Goal: Task Accomplishment & Management: Manage account settings

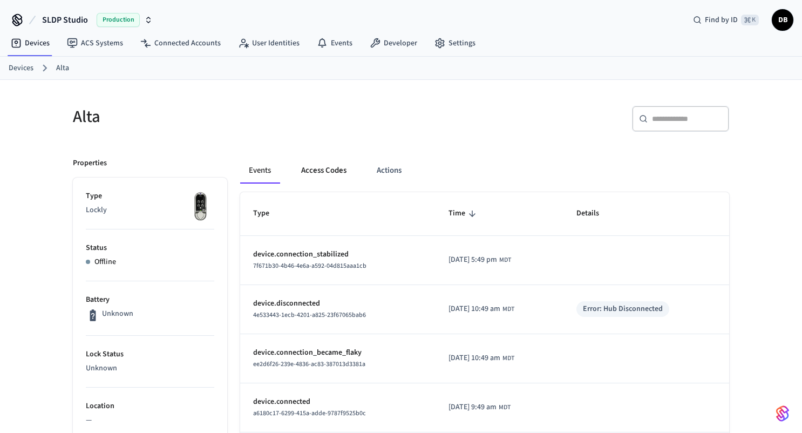
click at [322, 171] on button "Access Codes" at bounding box center [323, 171] width 63 height 26
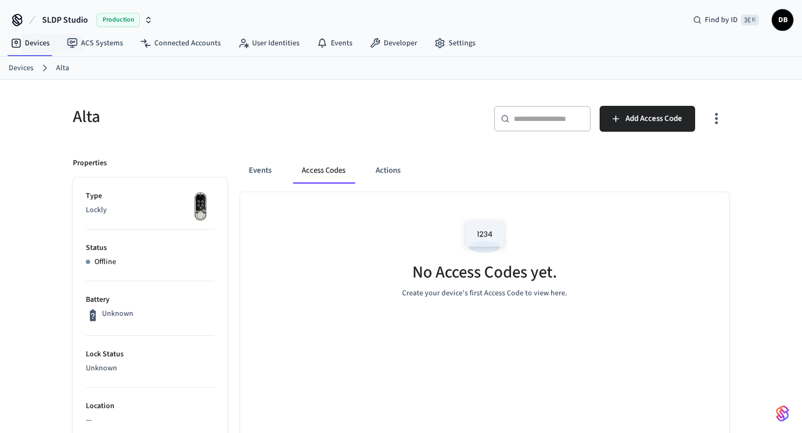
click at [22, 65] on link "Devices" at bounding box center [21, 68] width 25 height 11
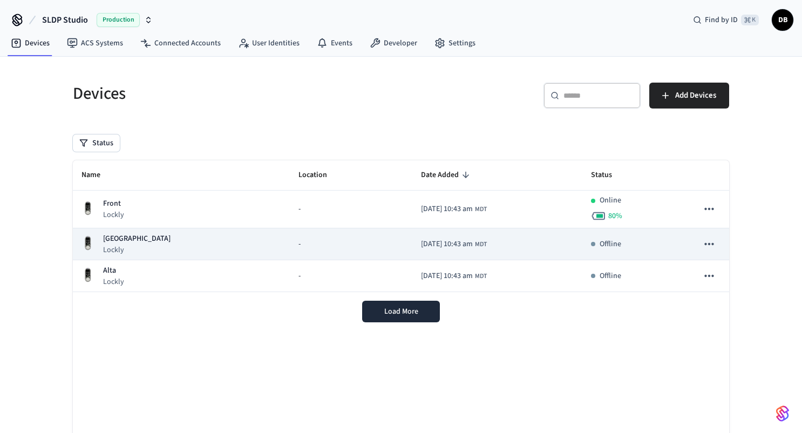
click at [298, 247] on div "-" at bounding box center [350, 243] width 105 height 11
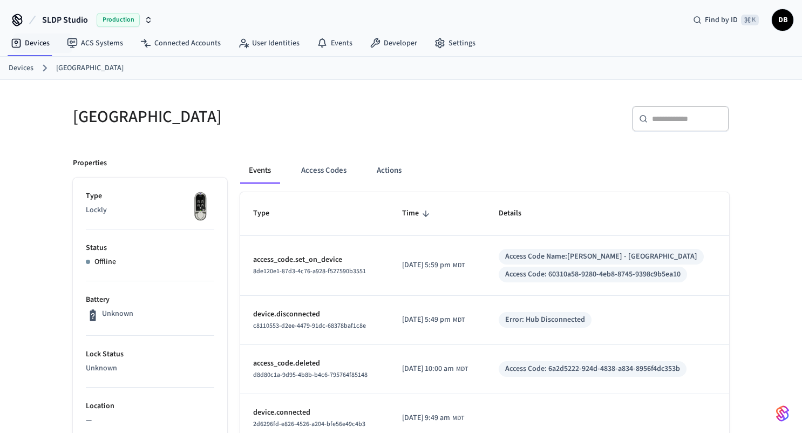
click at [26, 68] on link "Devices" at bounding box center [21, 68] width 25 height 11
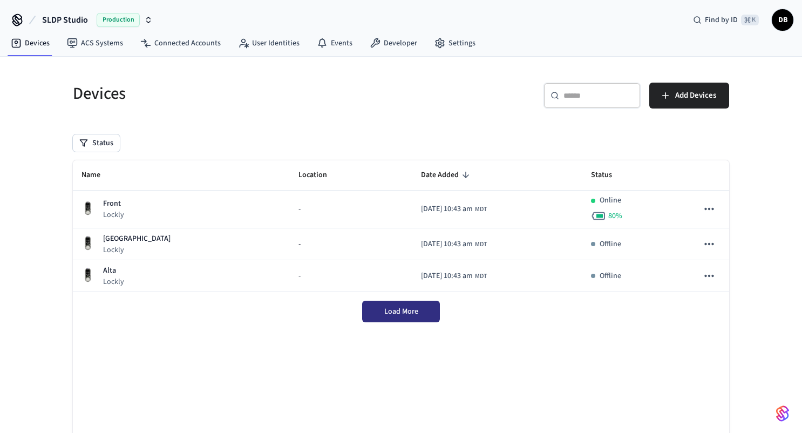
click at [414, 313] on span "Load More" at bounding box center [401, 311] width 34 height 11
click at [35, 42] on link "Devices" at bounding box center [30, 42] width 56 height 19
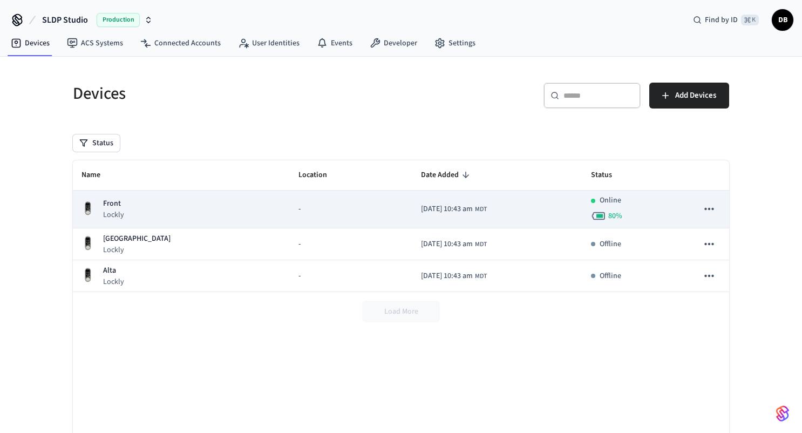
click at [158, 211] on div "Front Lockly" at bounding box center [181, 209] width 200 height 22
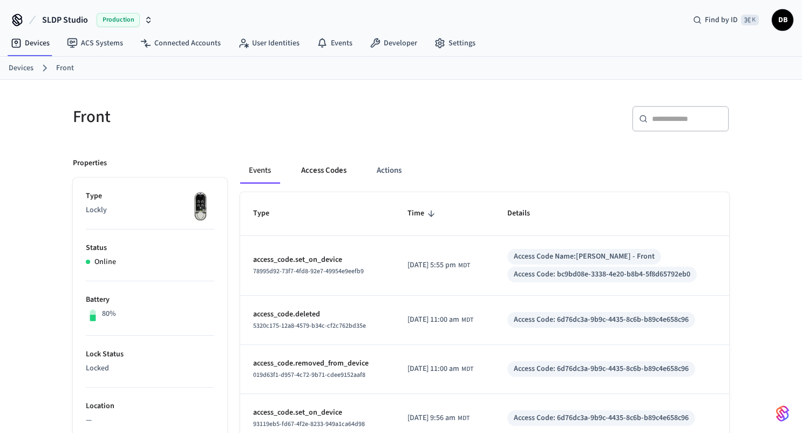
click at [332, 170] on button "Access Codes" at bounding box center [323, 171] width 63 height 26
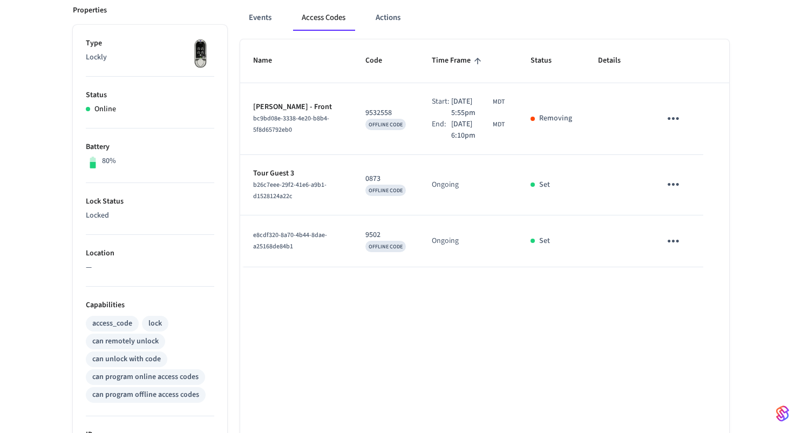
scroll to position [155, 0]
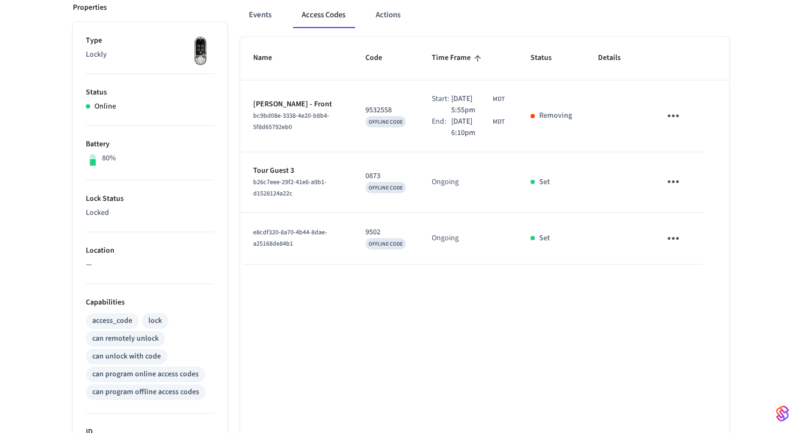
click at [672, 182] on icon "sticky table" at bounding box center [672, 181] width 11 height 3
click at [689, 232] on icon at bounding box center [689, 235] width 9 height 9
click at [671, 238] on icon "sticky table" at bounding box center [673, 238] width 17 height 17
click at [691, 296] on li "Delete" at bounding box center [698, 299] width 51 height 29
